Goal: Information Seeking & Learning: Compare options

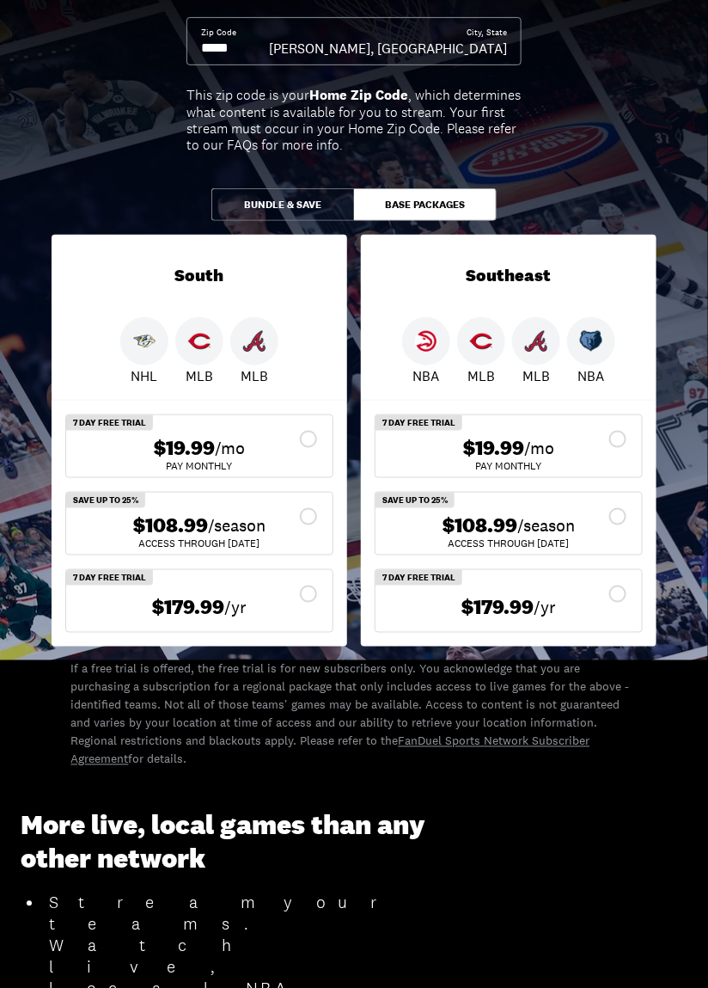
scroll to position [167, 0]
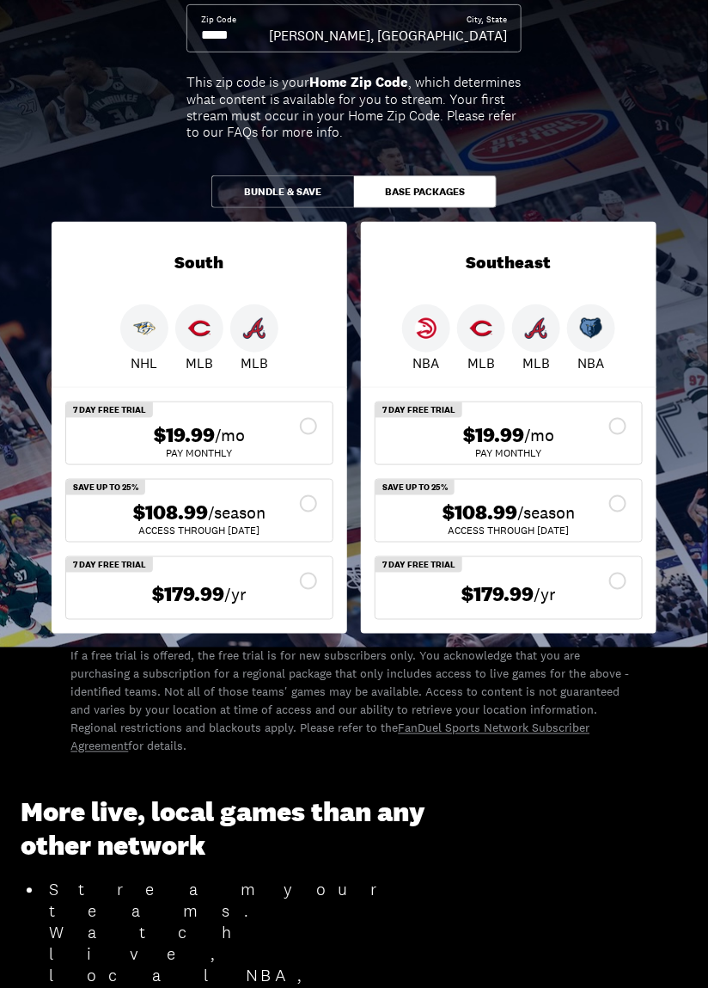
click at [488, 197] on button "Base Packages" at bounding box center [425, 191] width 143 height 33
click at [266, 179] on button "Bundle & Save" at bounding box center [282, 191] width 143 height 33
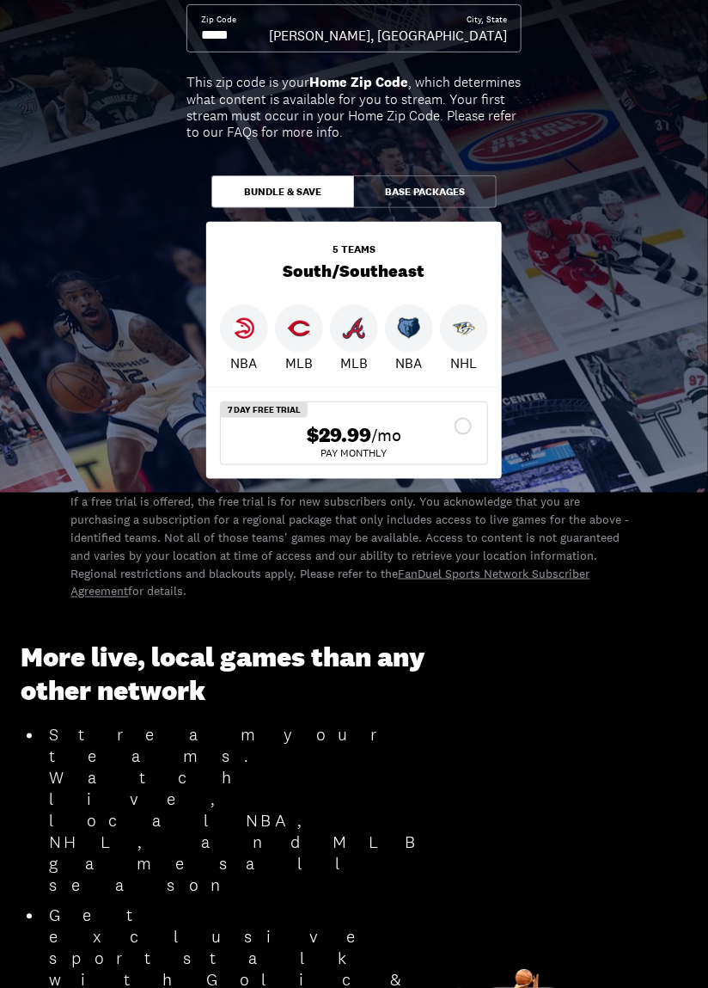
click at [460, 188] on button "Base Packages" at bounding box center [425, 191] width 143 height 33
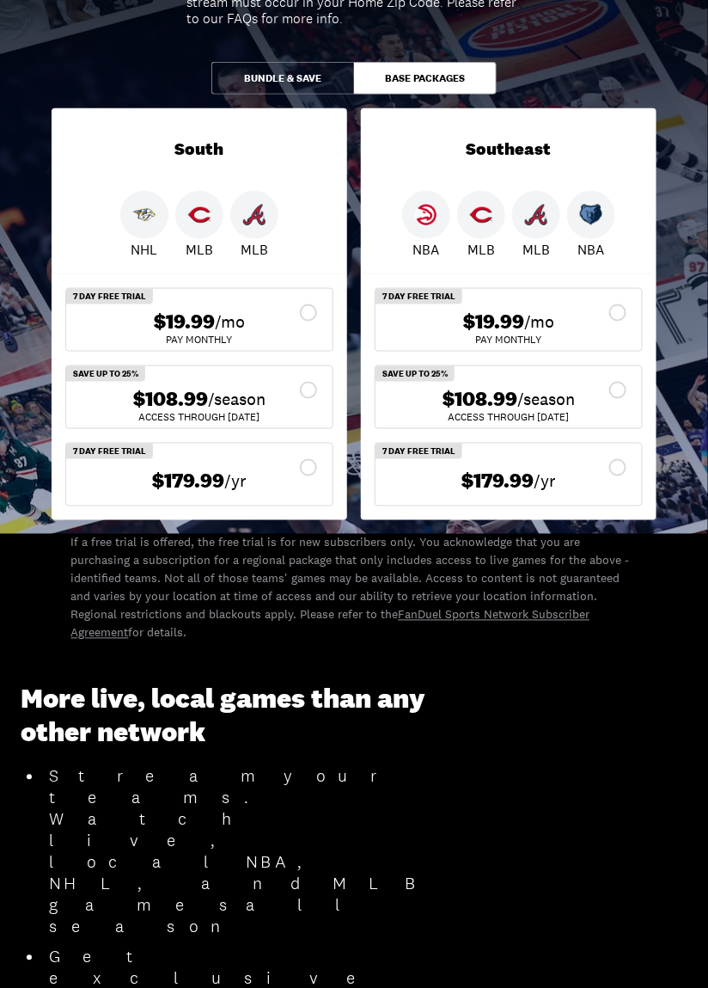
scroll to position [288, 0]
